Goal: Transaction & Acquisition: Purchase product/service

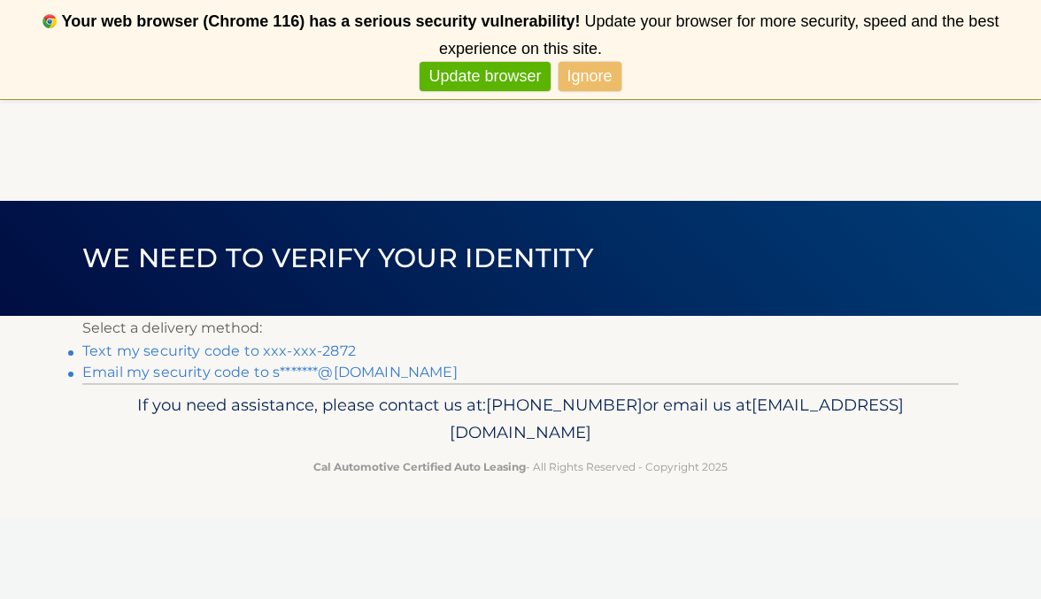
click at [596, 77] on link "Ignore" at bounding box center [589, 76] width 63 height 29
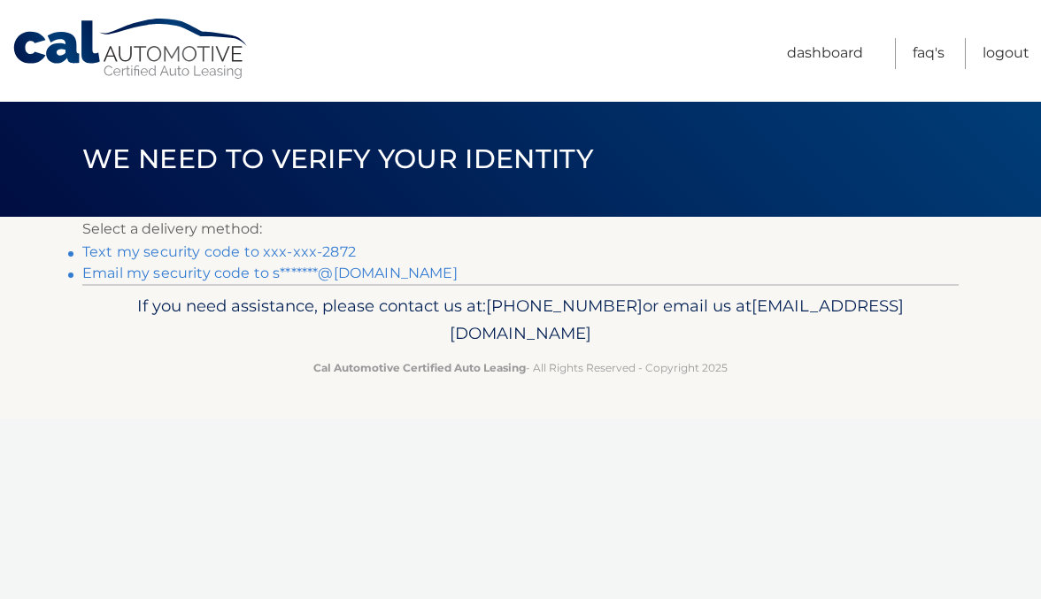
click at [272, 253] on link "Text my security code to xxx-xxx-2872" at bounding box center [218, 251] width 273 height 17
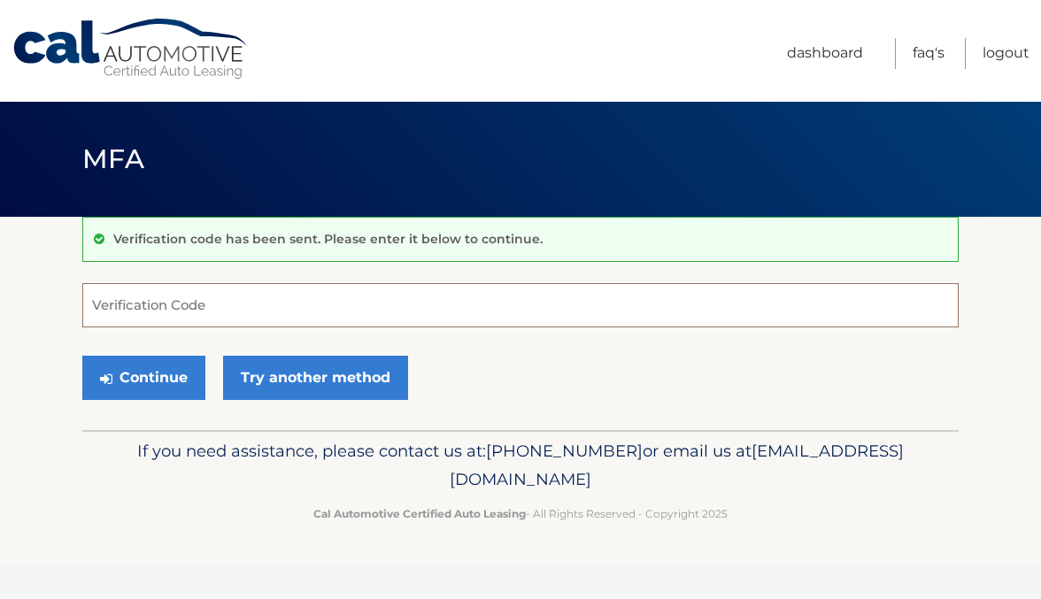
click at [206, 302] on input "Verification Code" at bounding box center [520, 305] width 876 height 44
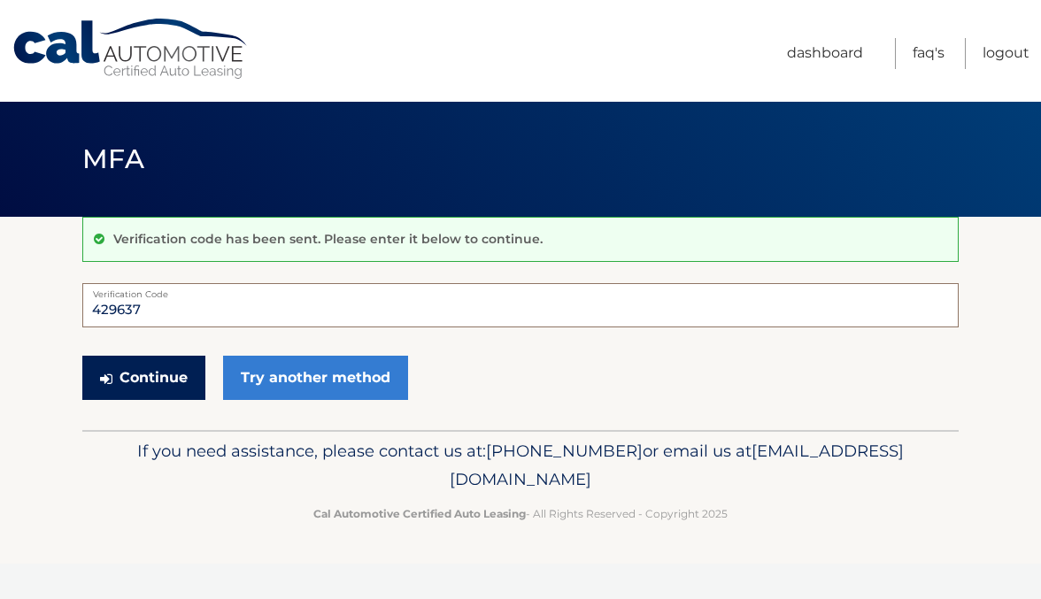
type input "429637"
click at [153, 368] on button "Continue" at bounding box center [143, 378] width 123 height 44
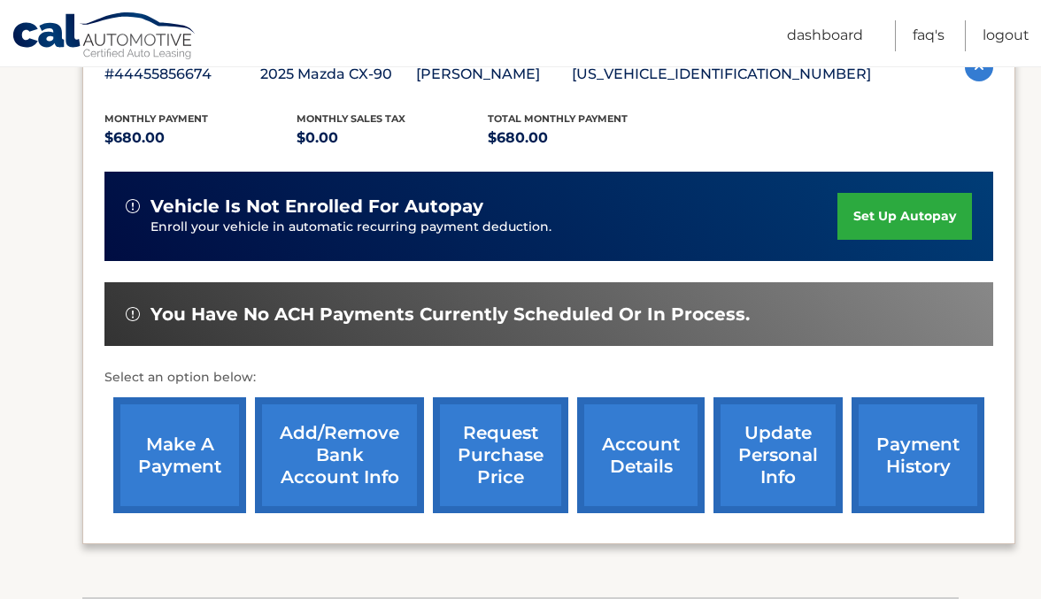
scroll to position [342, 0]
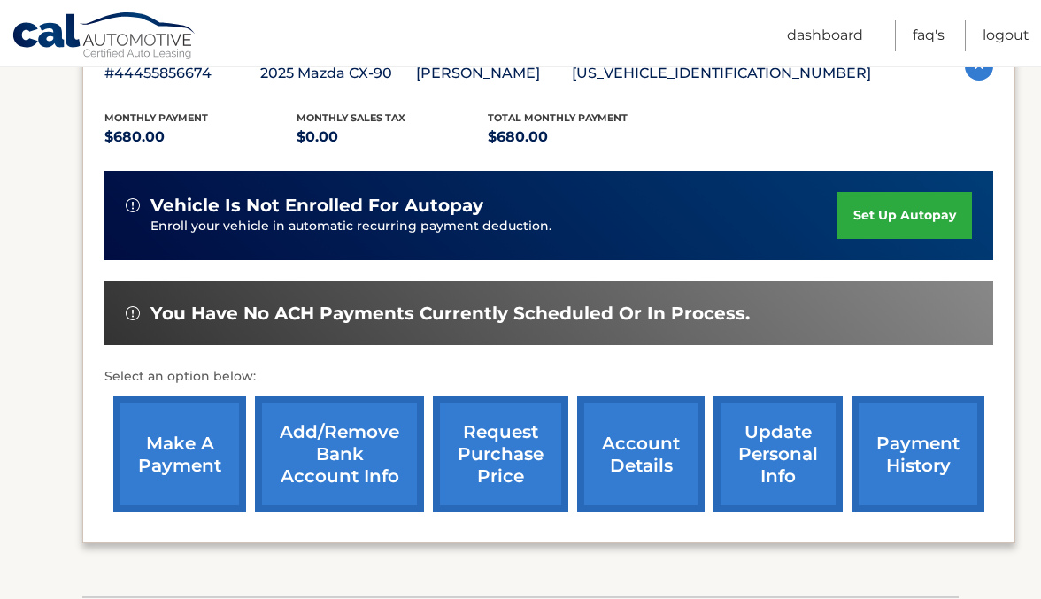
click at [188, 466] on link "make a payment" at bounding box center [179, 454] width 133 height 116
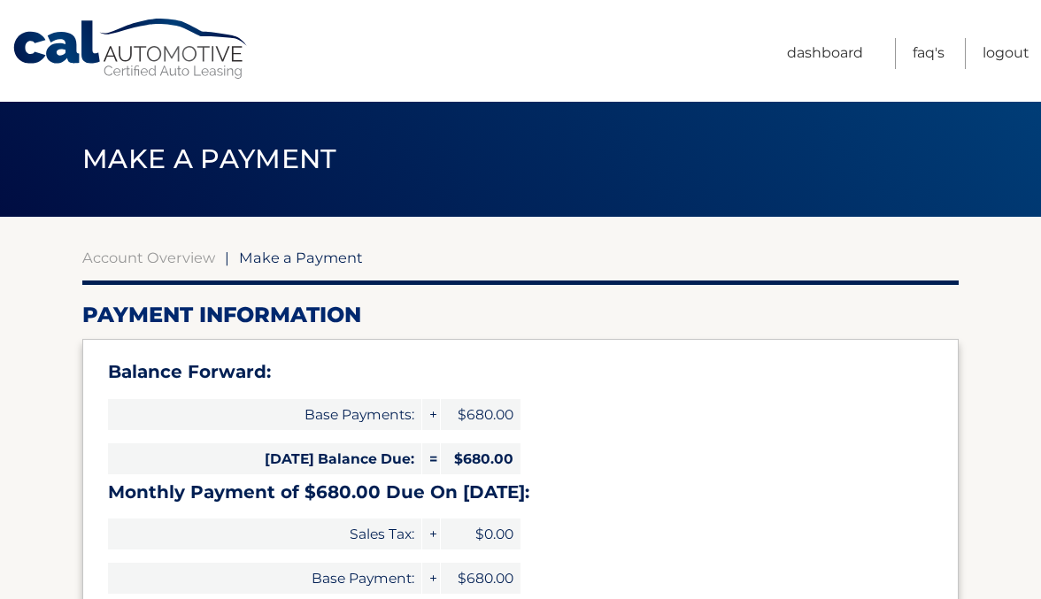
select select "ZTY5NDMzNWQtNGFjYS00M2MzLTg1YmEtMDk4MmMyZDAxOTg1"
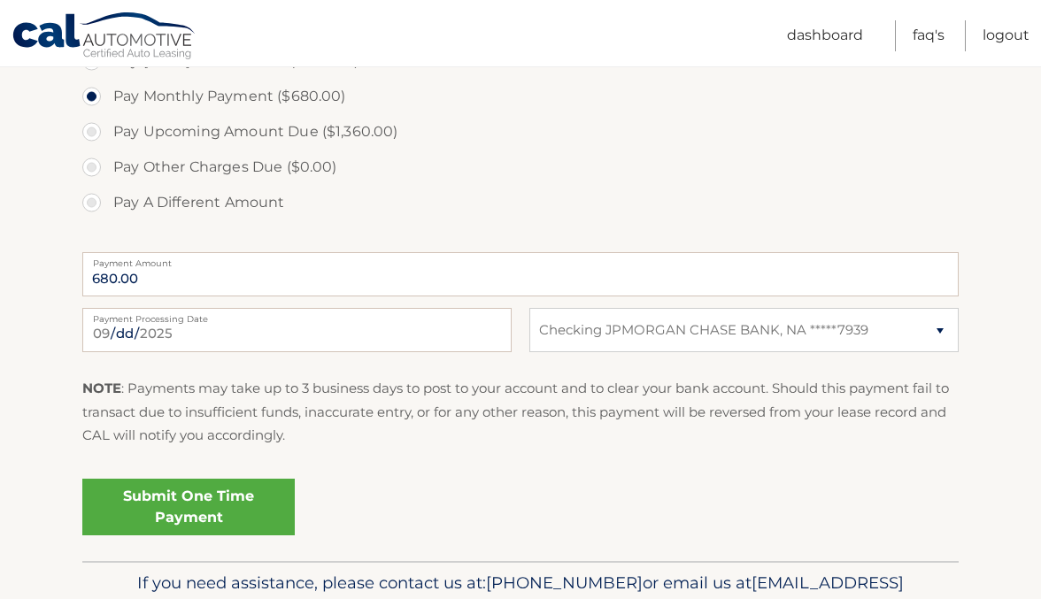
scroll to position [648, 0]
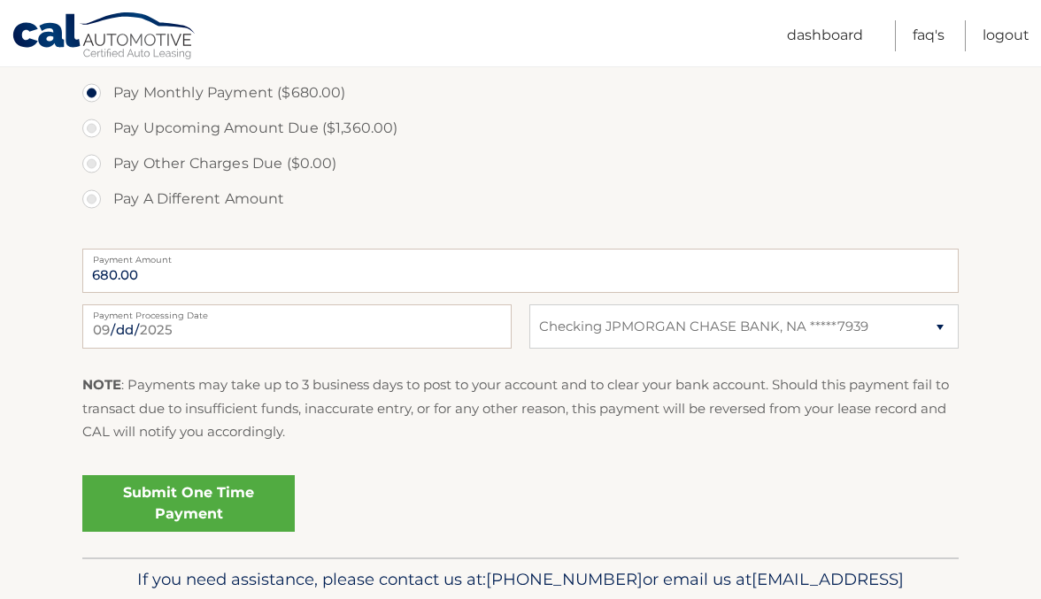
click at [192, 503] on link "Submit One Time Payment" at bounding box center [188, 503] width 212 height 57
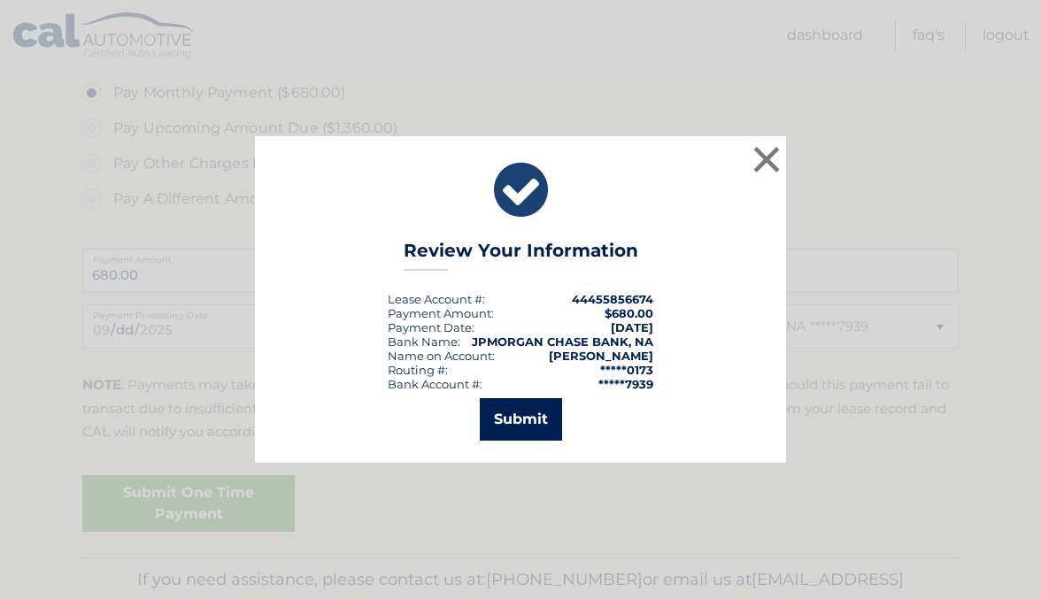
click at [518, 423] on button "Submit" at bounding box center [521, 419] width 82 height 42
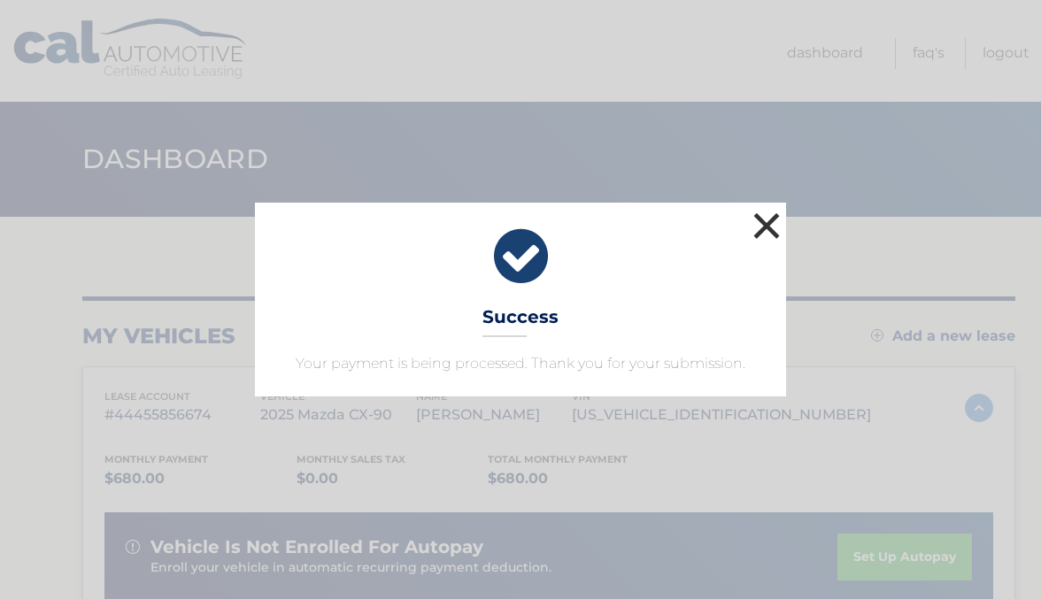
click at [767, 227] on button "×" at bounding box center [766, 225] width 35 height 35
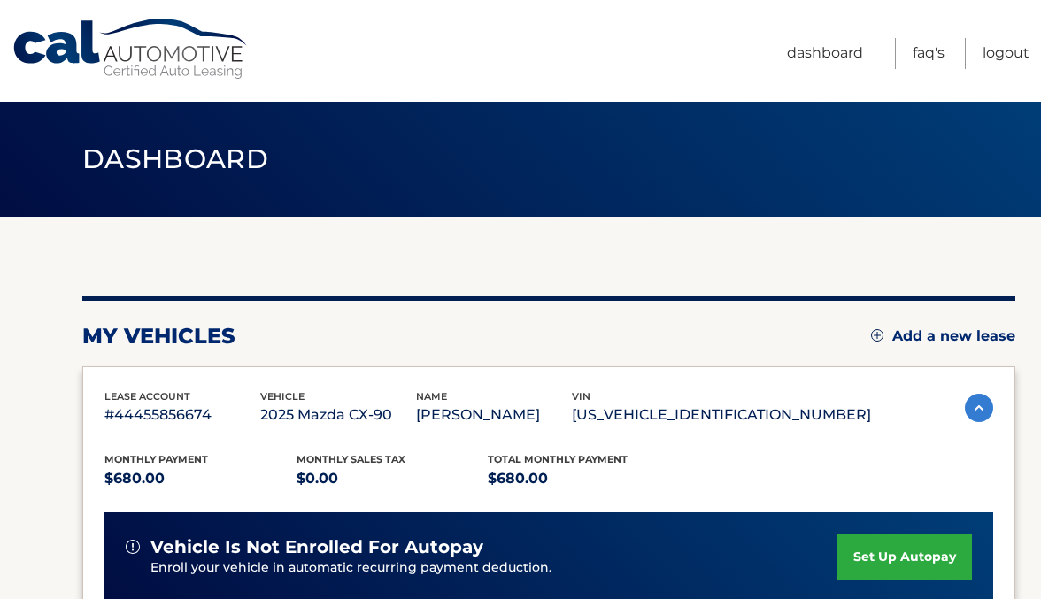
scroll to position [3, 0]
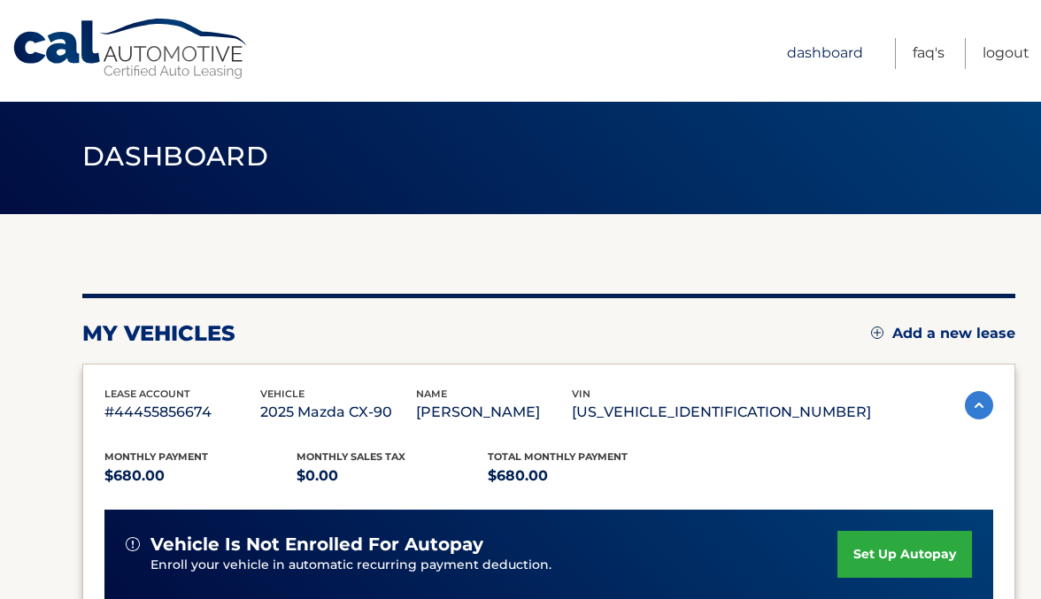
click at [841, 52] on link "Dashboard" at bounding box center [825, 53] width 76 height 31
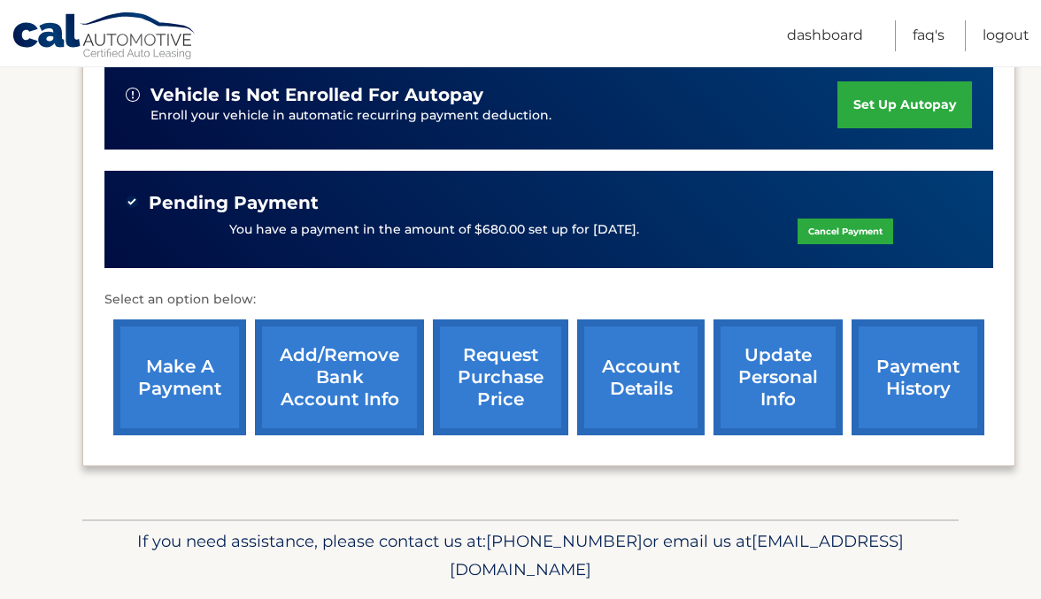
scroll to position [506, 0]
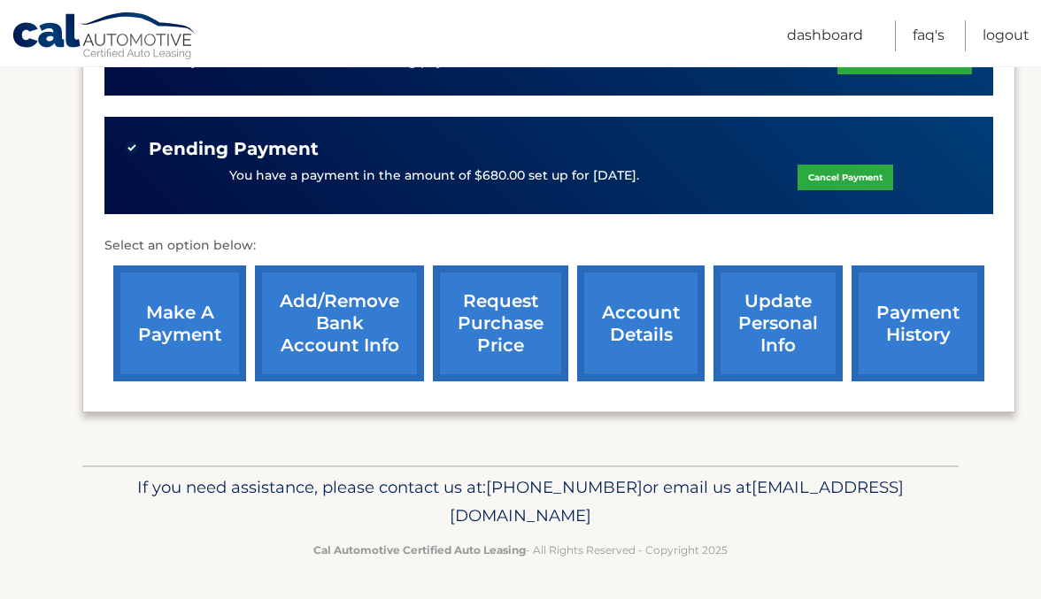
click at [905, 319] on link "payment history" at bounding box center [917, 323] width 133 height 116
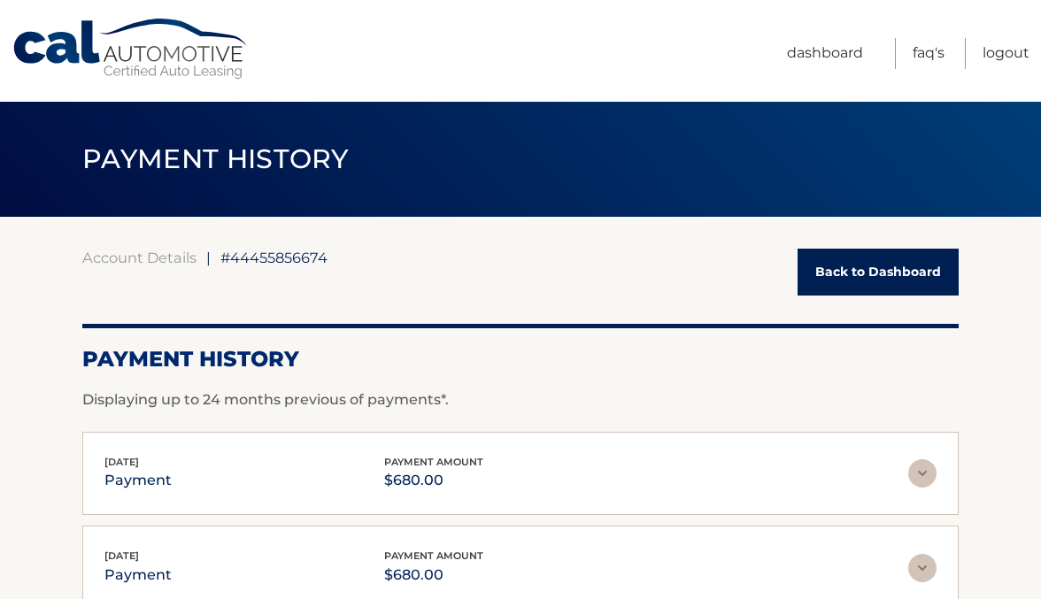
click at [887, 274] on link "Back to Dashboard" at bounding box center [877, 272] width 161 height 47
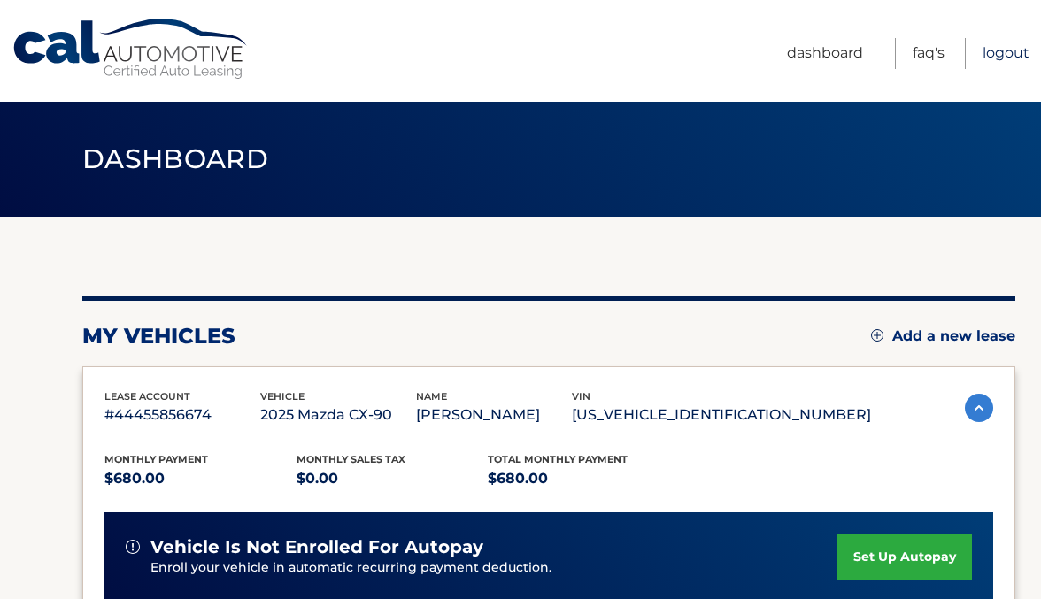
click at [1001, 51] on link "Logout" at bounding box center [1005, 53] width 47 height 31
